Goal: Transaction & Acquisition: Purchase product/service

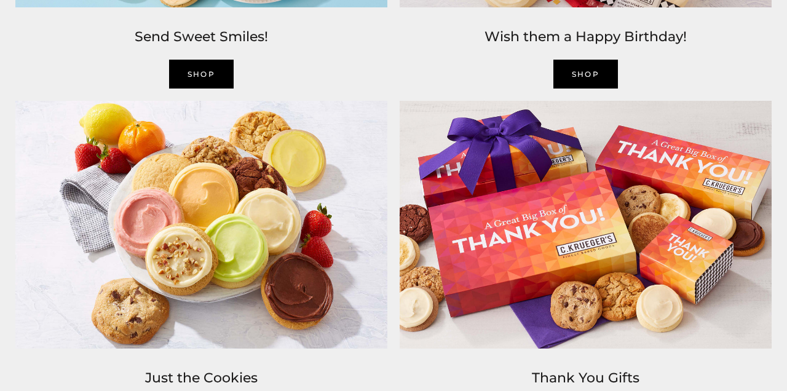
scroll to position [1430, 0]
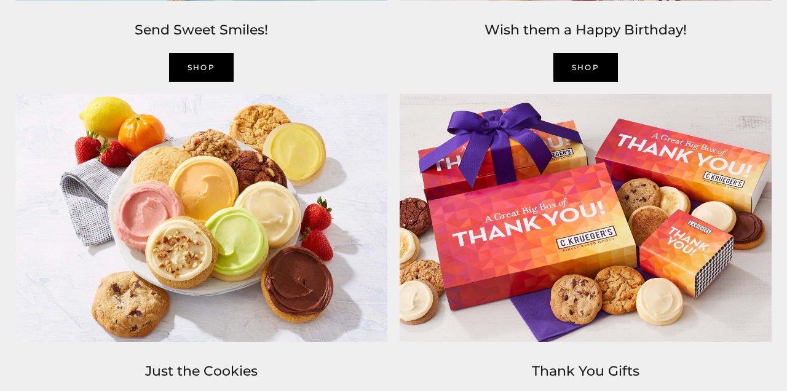
scroll to position [1465, 0]
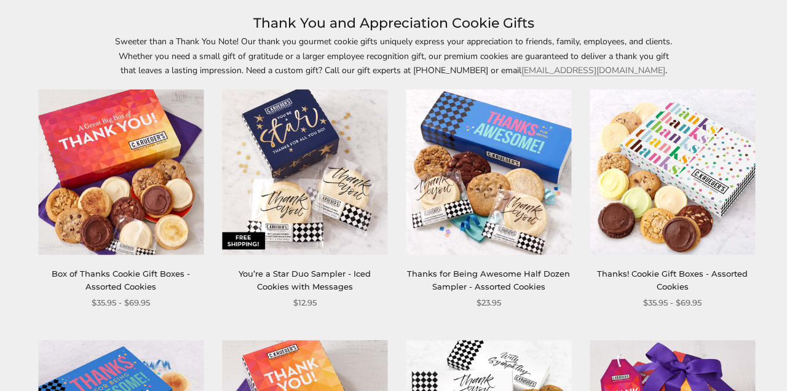
scroll to position [170, 0]
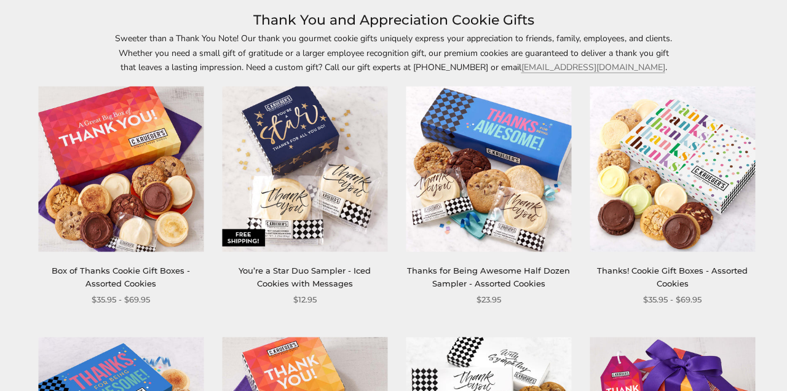
click at [696, 153] on img at bounding box center [672, 169] width 165 height 165
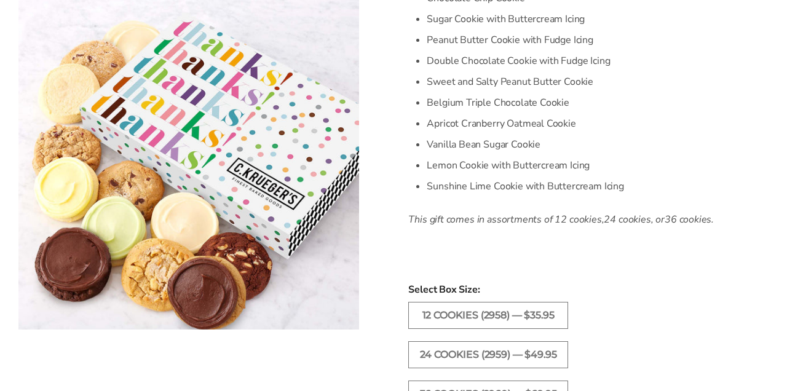
scroll to position [460, 0]
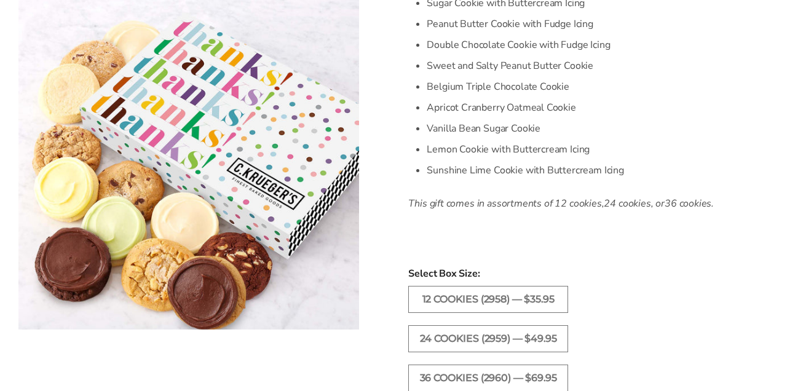
click at [473, 308] on label "12 Cookies (2958) — $35.95" at bounding box center [488, 299] width 160 height 27
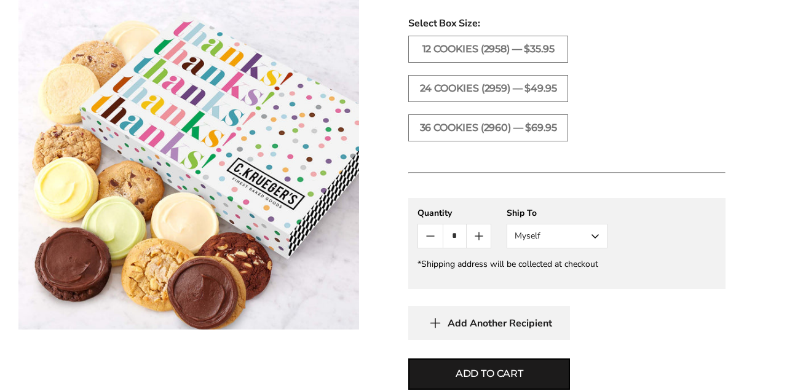
scroll to position [712, 0]
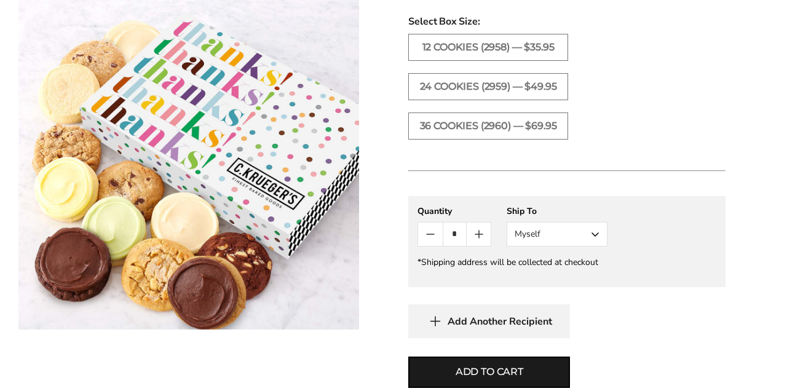
click at [595, 245] on button "Myself" at bounding box center [557, 234] width 101 height 25
click at [576, 288] on button "Other Recipient" at bounding box center [557, 280] width 100 height 22
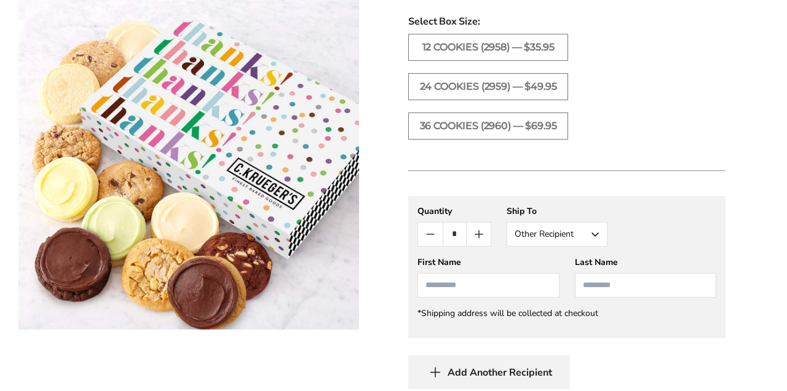
click at [447, 288] on input "First Name" at bounding box center [488, 285] width 141 height 25
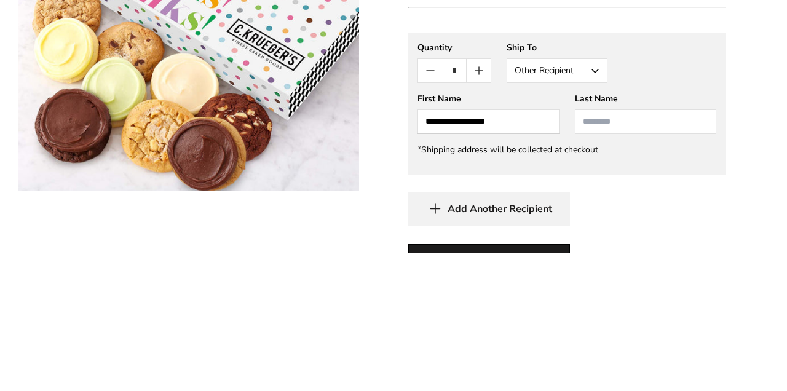
type input "**********"
click at [610, 264] on input "Last Name" at bounding box center [645, 260] width 141 height 25
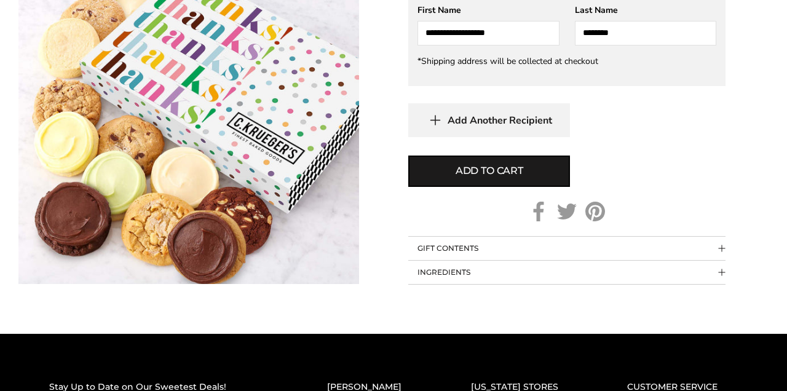
scroll to position [967, 0]
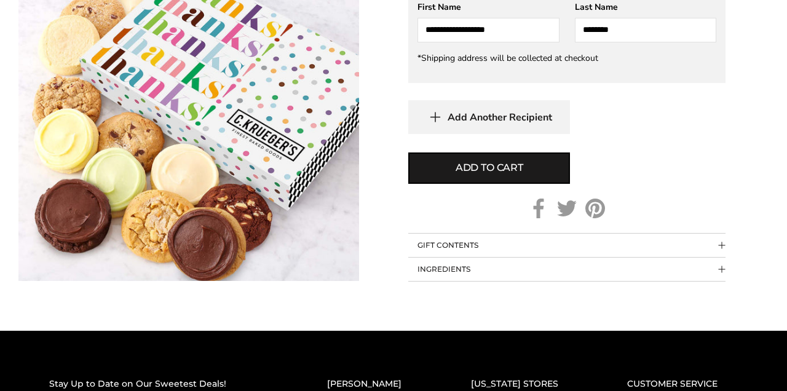
type input "********"
click at [490, 172] on span "Add to cart" at bounding box center [490, 168] width 68 height 15
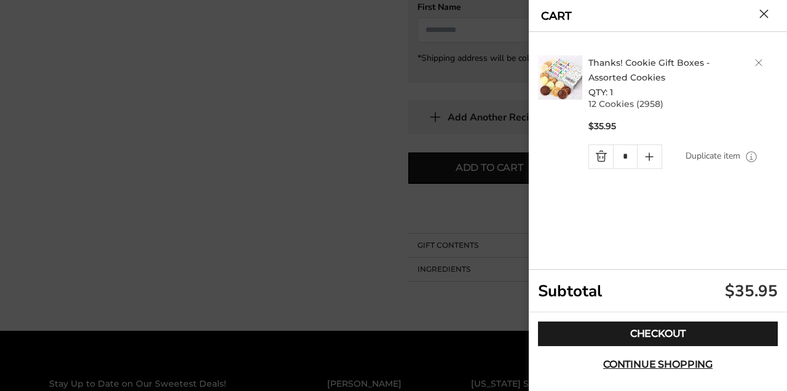
click at [669, 334] on link "Checkout" at bounding box center [658, 334] width 240 height 25
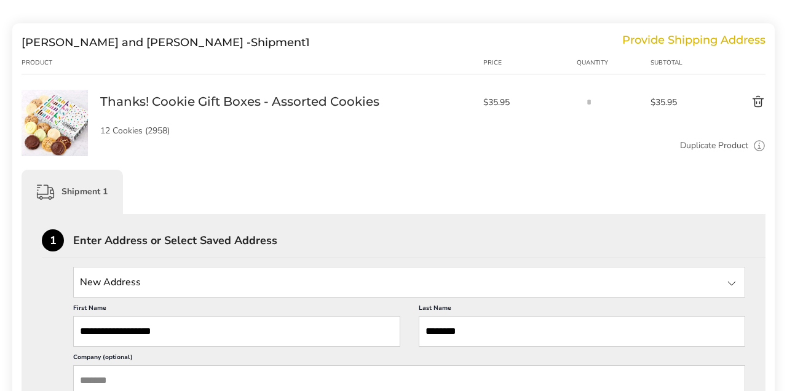
scroll to position [147, 0]
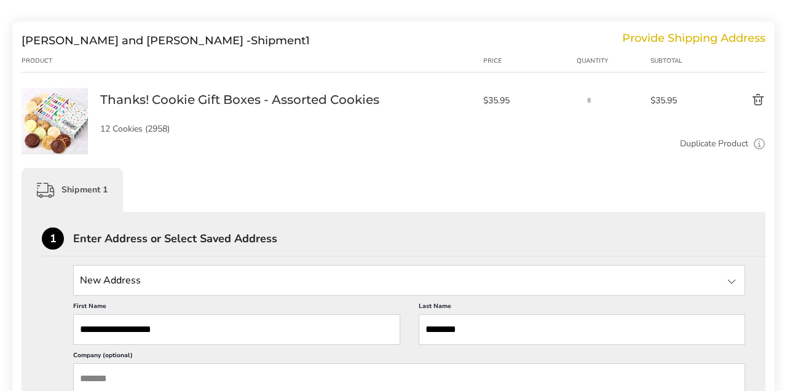
click at [132, 278] on input "State" at bounding box center [409, 280] width 672 height 31
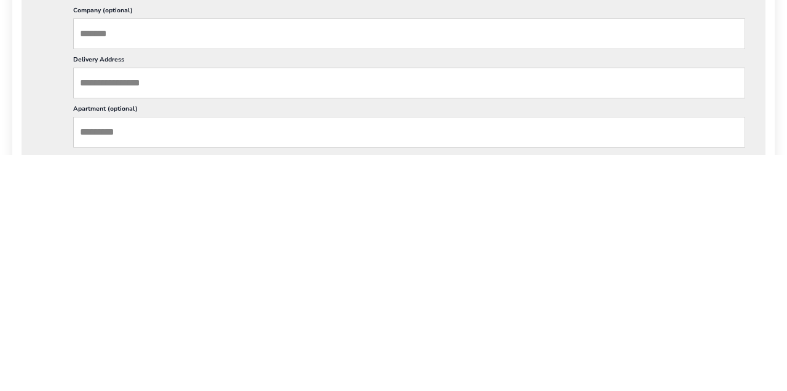
scroll to position [263, 0]
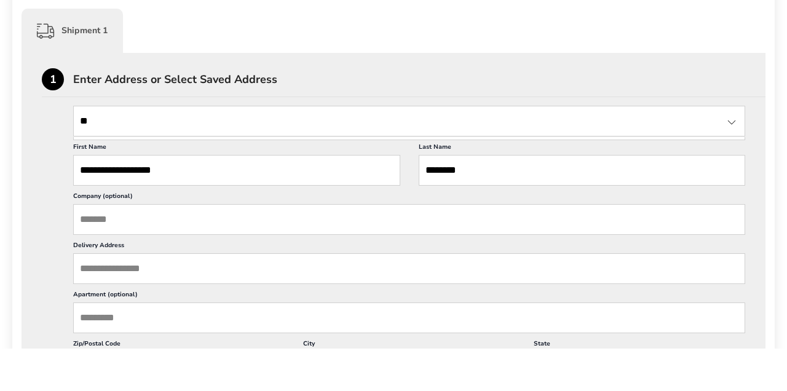
type input "*"
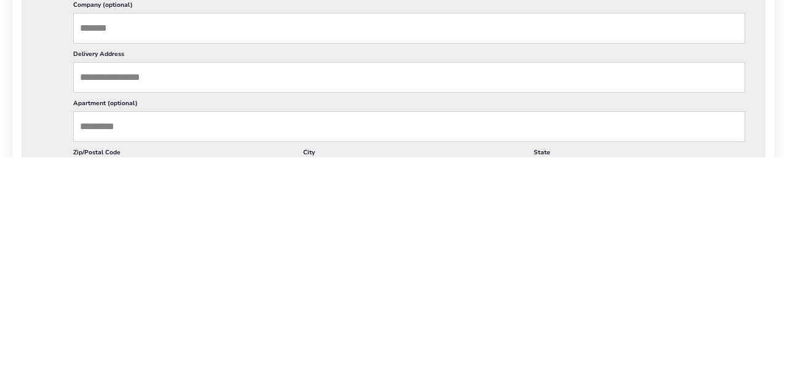
click at [154, 313] on input "Delivery Address" at bounding box center [409, 311] width 672 height 31
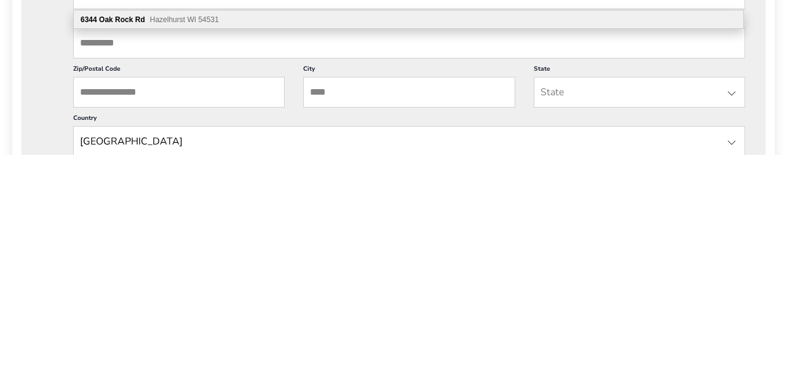
scroll to position [348, 0]
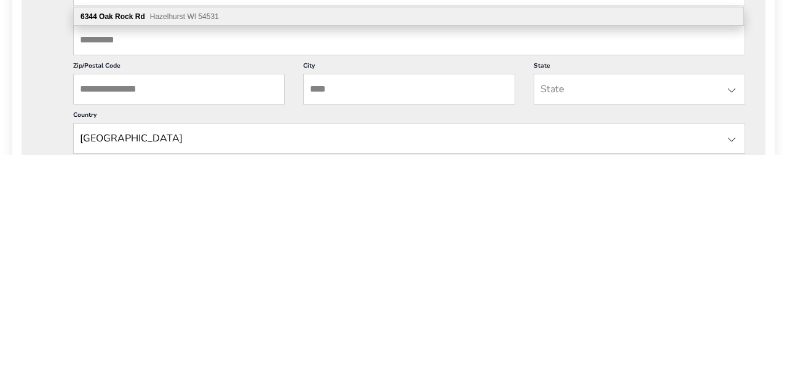
type input "**********"
click at [141, 326] on input "Zip/Postal Code" at bounding box center [179, 325] width 212 height 31
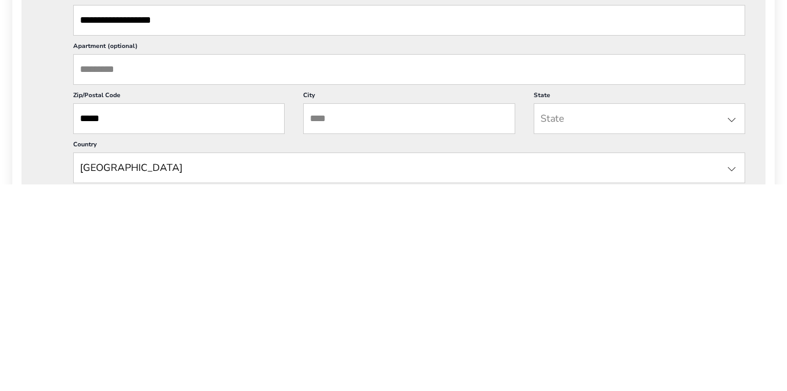
type input "*****"
click at [344, 323] on input "City" at bounding box center [409, 325] width 212 height 31
type input "**********"
click at [566, 330] on input "State" at bounding box center [640, 325] width 212 height 31
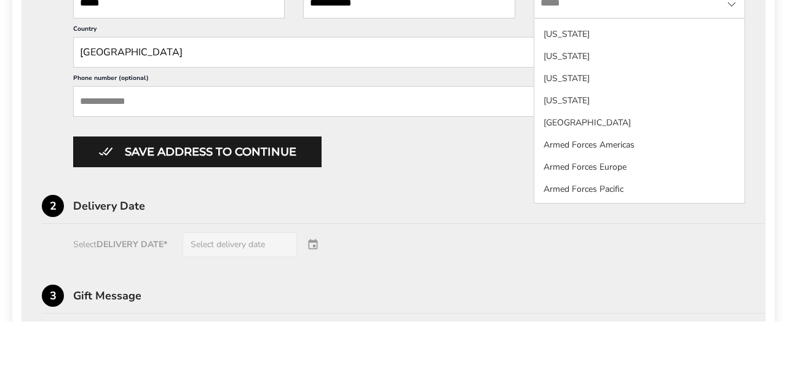
scroll to position [1191, 0]
click at [571, 161] on li "Wisconsin" at bounding box center [639, 172] width 210 height 22
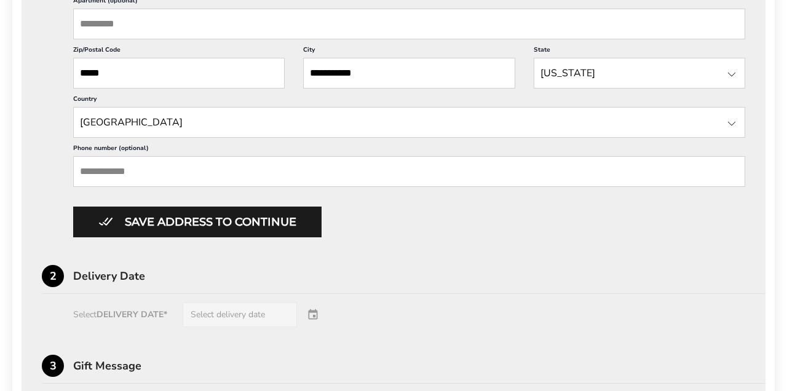
click at [215, 232] on button "Save address to continue" at bounding box center [197, 222] width 248 height 31
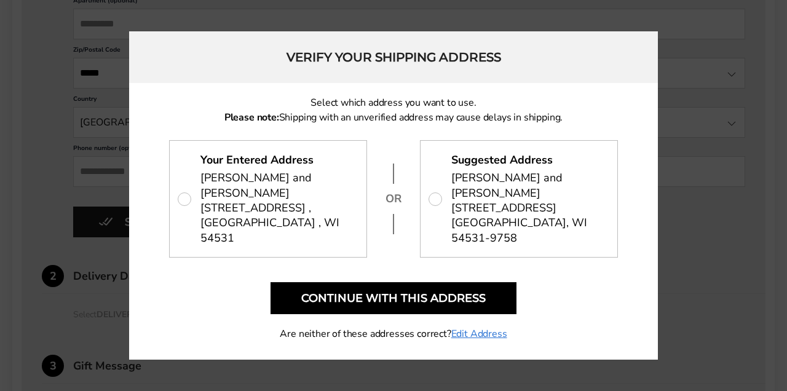
scroll to position [614, 0]
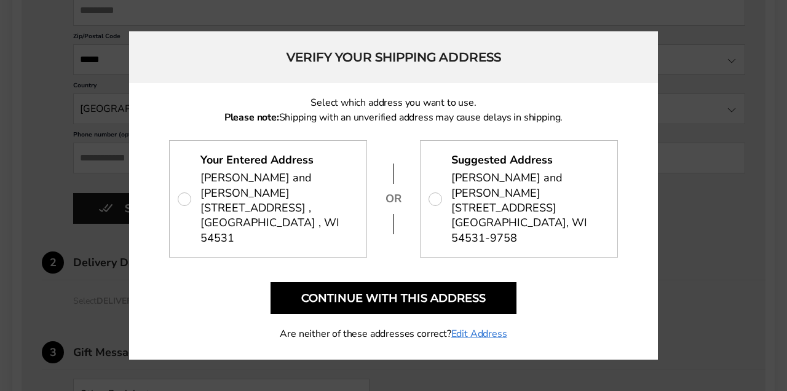
click at [415, 314] on button "Continue with this address" at bounding box center [394, 298] width 246 height 32
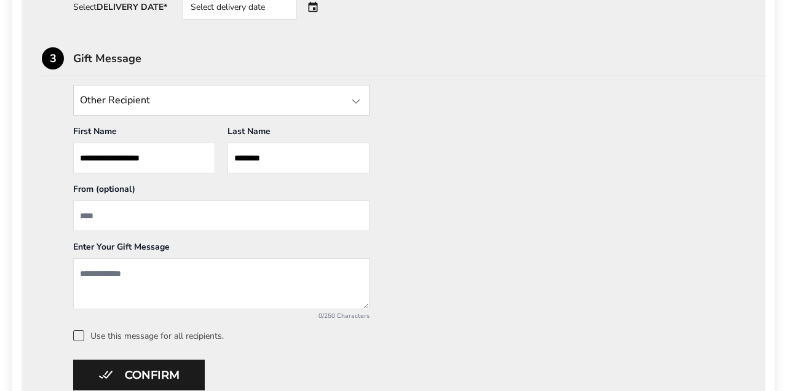
scroll to position [541, 0]
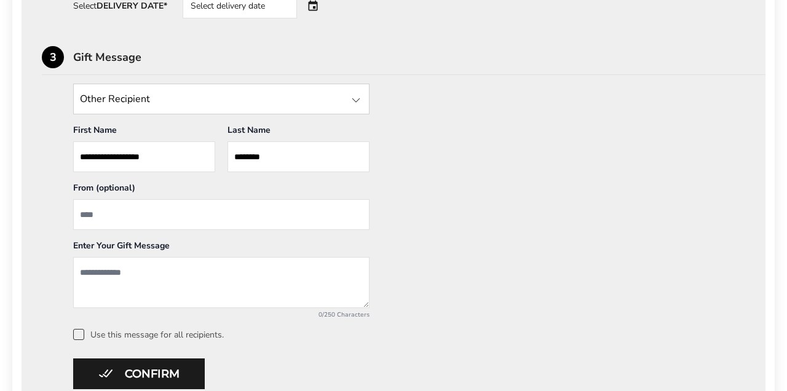
click at [120, 216] on input "From" at bounding box center [221, 214] width 296 height 31
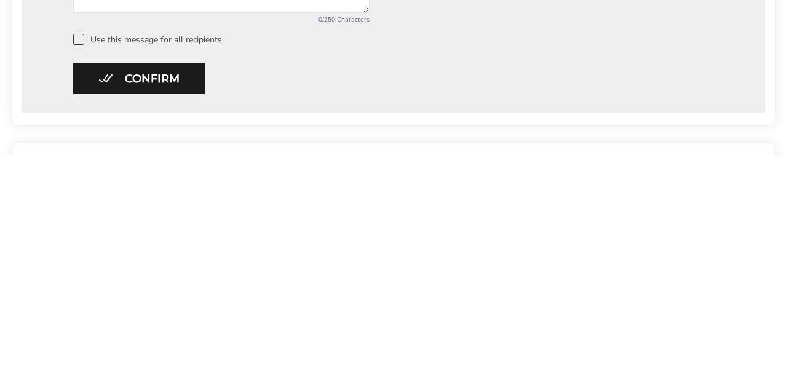
scroll to position [603, 0]
type input "**********"
click at [152, 315] on button "Confirm" at bounding box center [139, 311] width 132 height 31
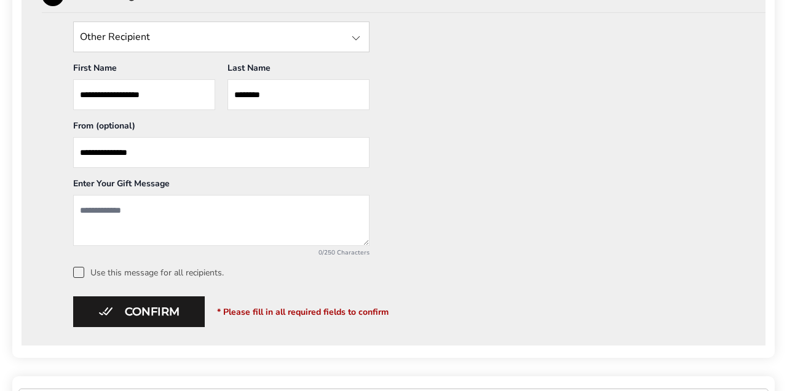
click at [114, 213] on textarea "Add a message" at bounding box center [221, 220] width 296 height 51
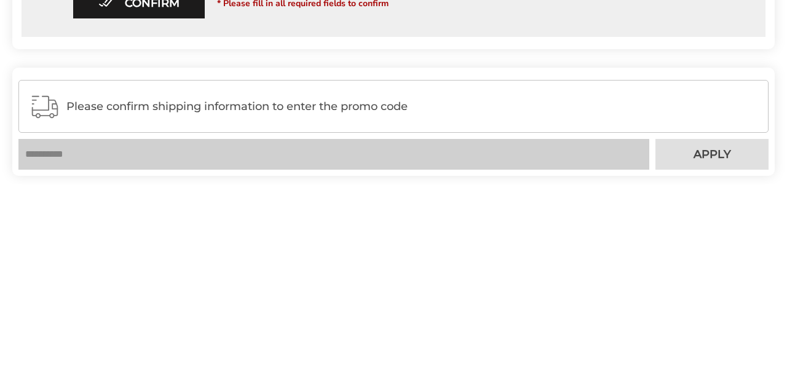
scroll to position [706, 0]
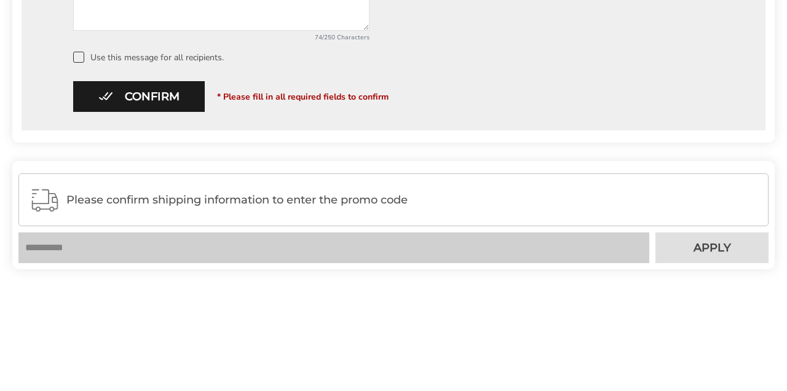
type textarea "**********"
click at [153, 211] on button "Confirm" at bounding box center [139, 208] width 132 height 31
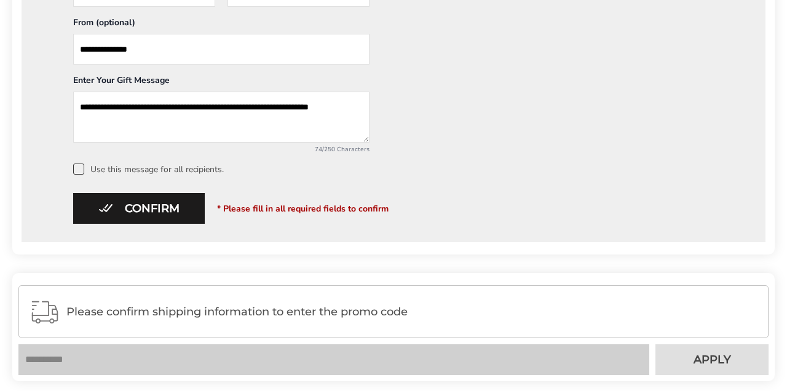
click at [79, 172] on span at bounding box center [78, 169] width 11 height 11
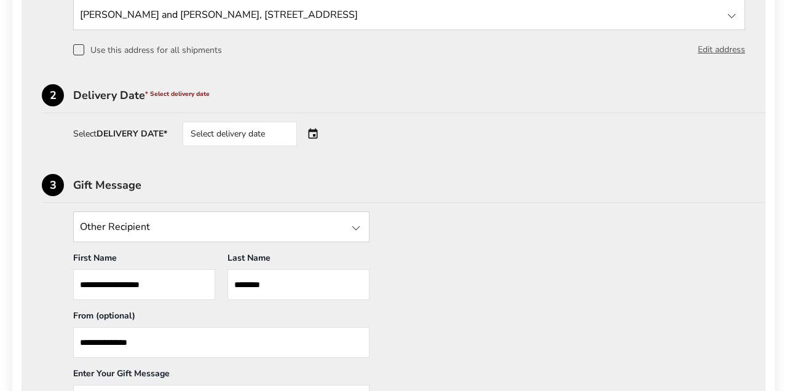
scroll to position [411, 0]
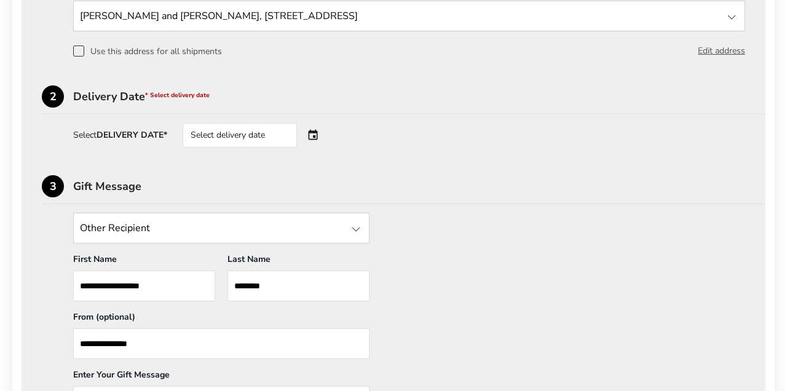
click at [265, 140] on div "Select delivery date" at bounding box center [240, 135] width 114 height 25
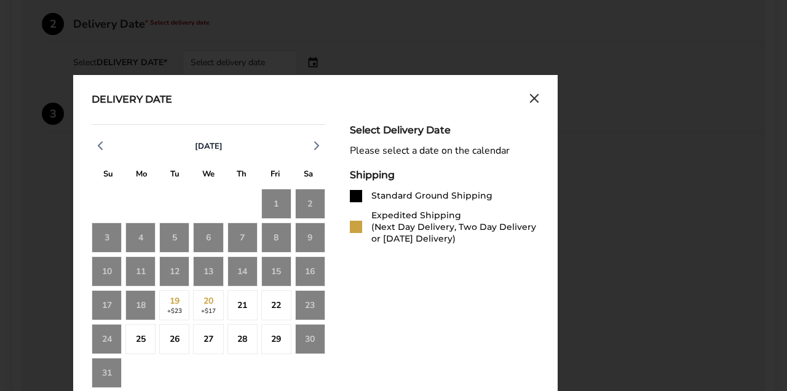
scroll to position [487, 0]
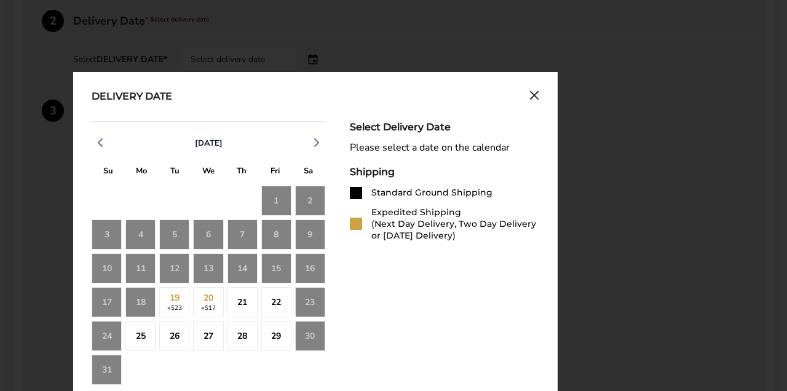
click at [309, 271] on div "16" at bounding box center [310, 268] width 30 height 30
click at [145, 306] on div "18" at bounding box center [140, 302] width 30 height 30
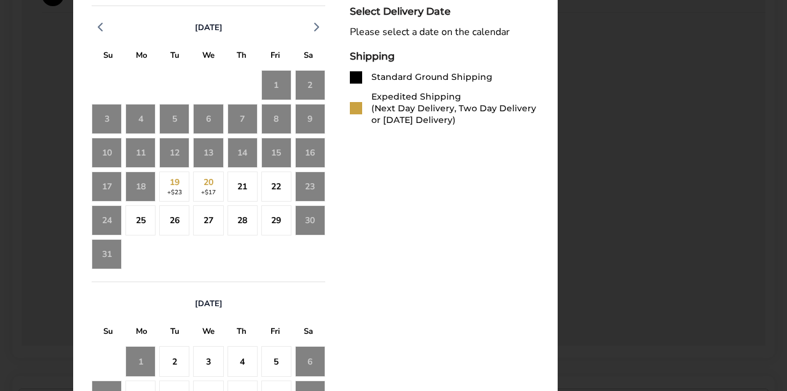
scroll to position [601, 0]
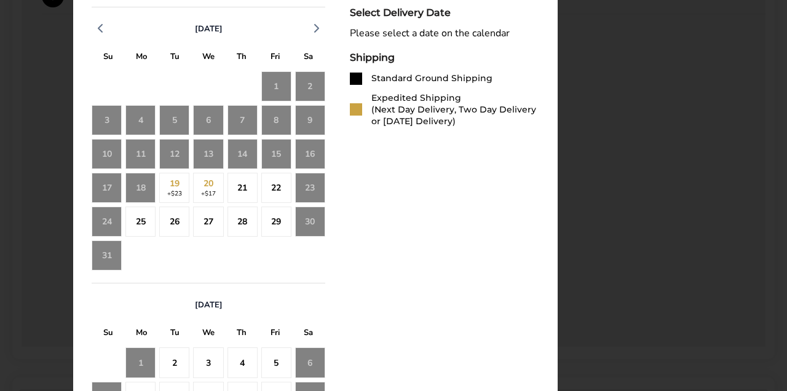
click at [174, 194] on div "19 +$23" at bounding box center [174, 188] width 30 height 30
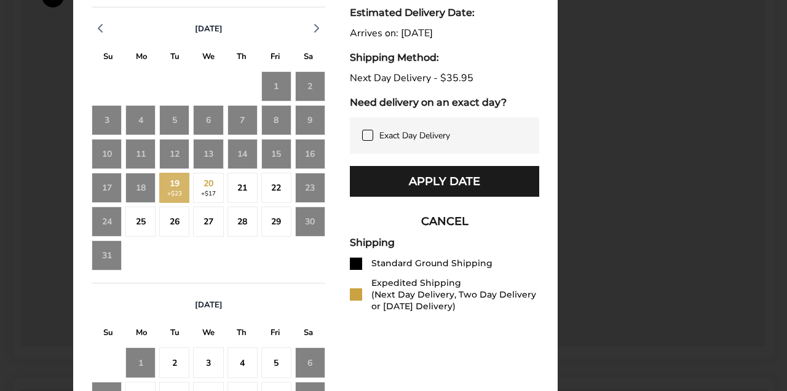
click at [459, 188] on button "Apply Date" at bounding box center [444, 181] width 189 height 31
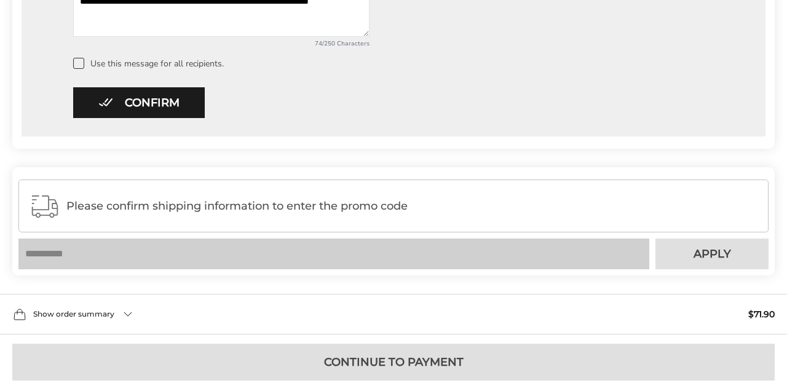
scroll to position [822, 0]
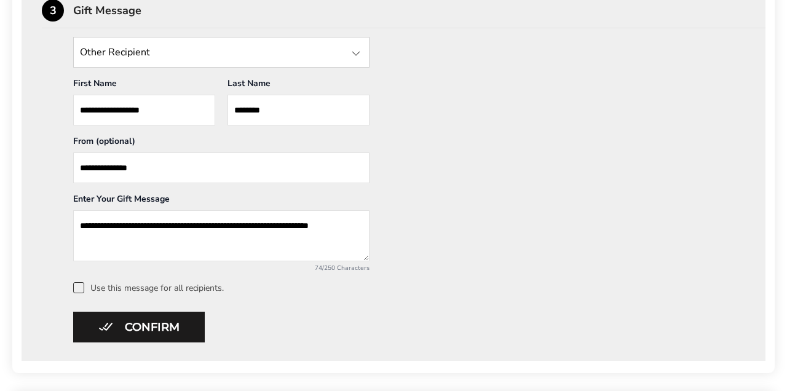
scroll to position [600, 0]
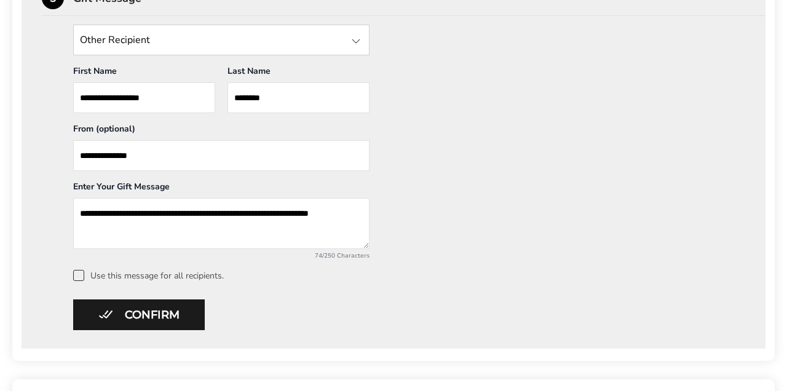
click at [162, 327] on button "Confirm" at bounding box center [139, 314] width 132 height 31
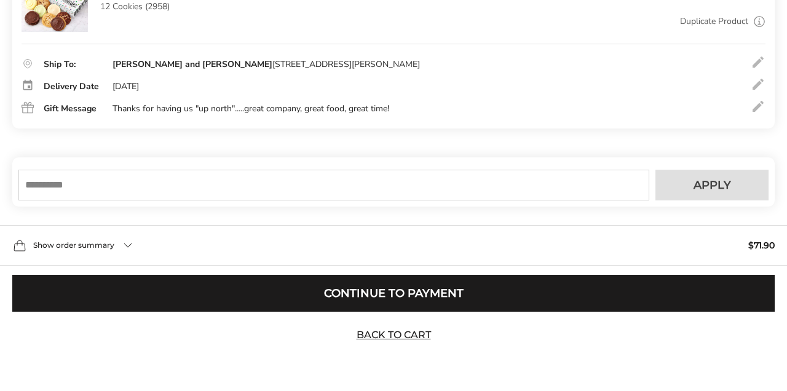
scroll to position [210, 0]
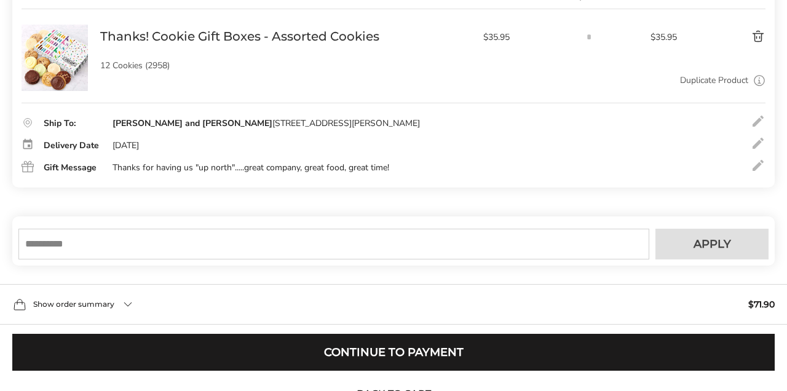
click at [415, 356] on button "Continue to Payment" at bounding box center [393, 352] width 763 height 37
